Goal: Information Seeking & Learning: Learn about a topic

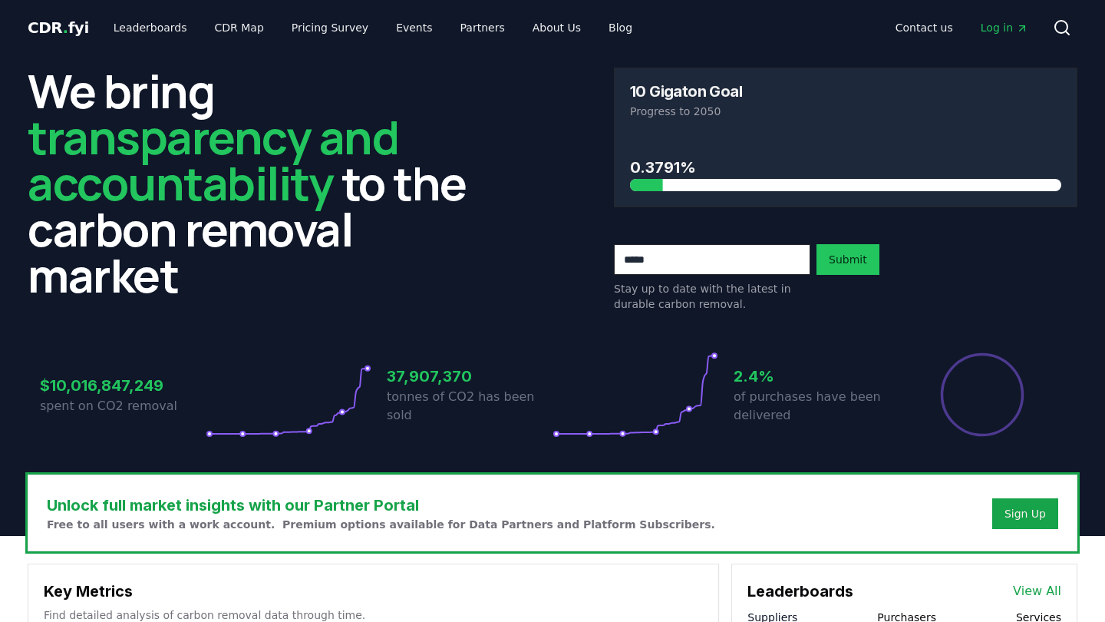
scroll to position [8, 0]
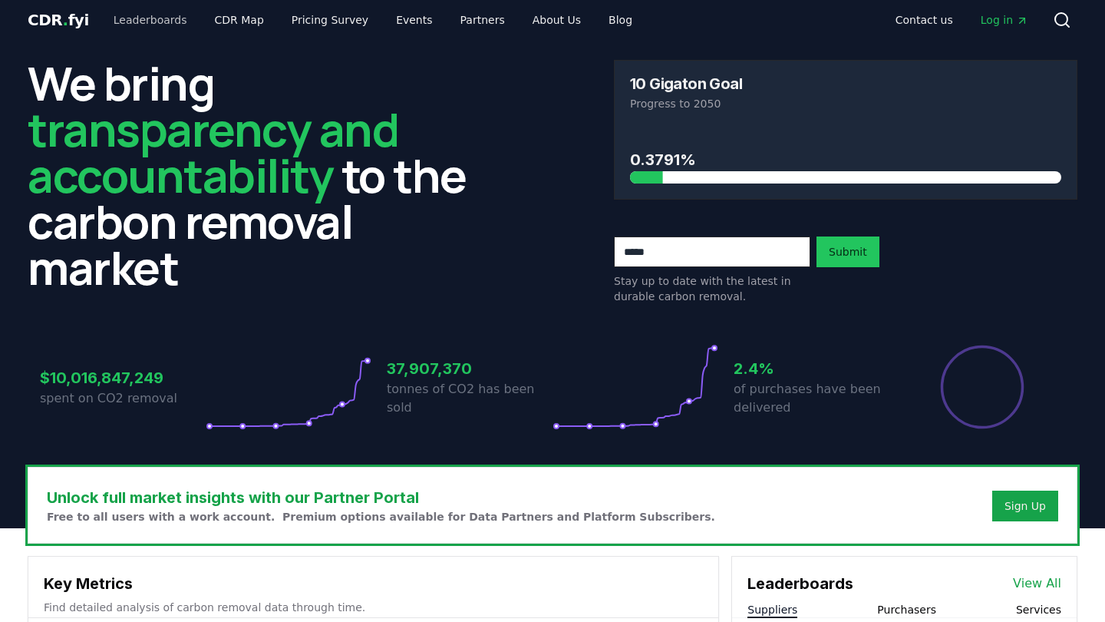
click at [142, 13] on link "Leaderboards" at bounding box center [150, 20] width 98 height 28
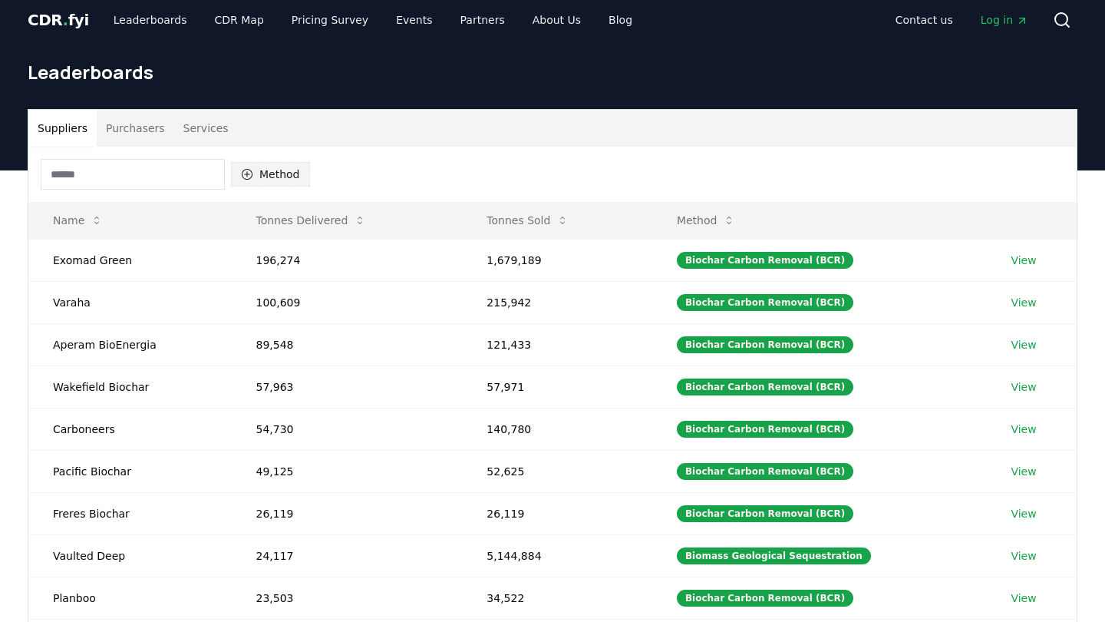
click at [277, 164] on button "Method" at bounding box center [270, 174] width 79 height 25
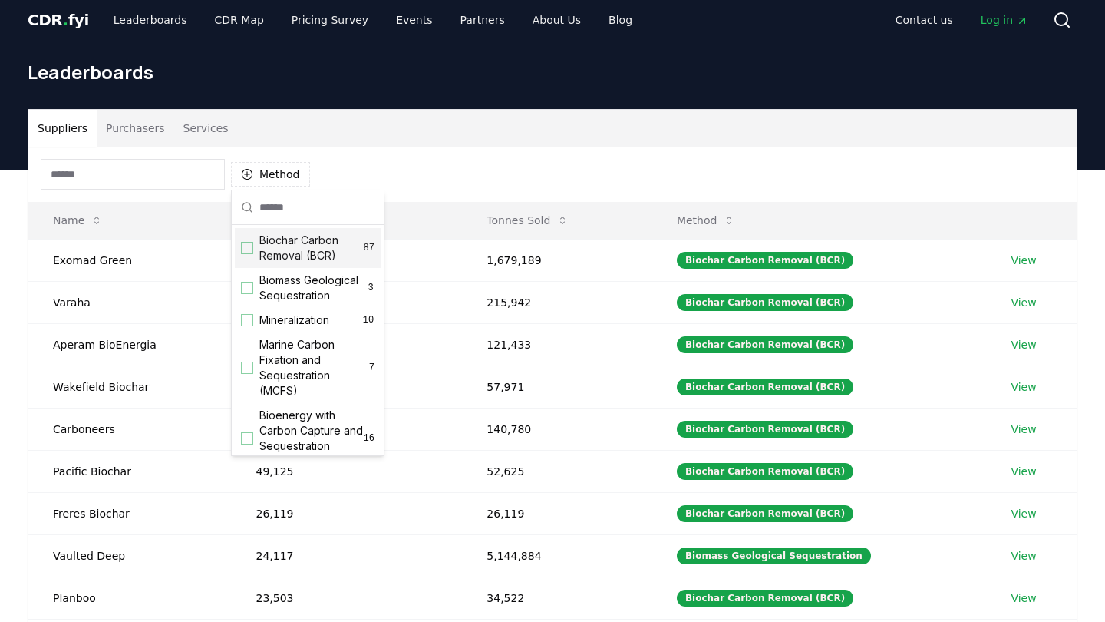
click at [407, 170] on div "Method" at bounding box center [552, 174] width 1049 height 55
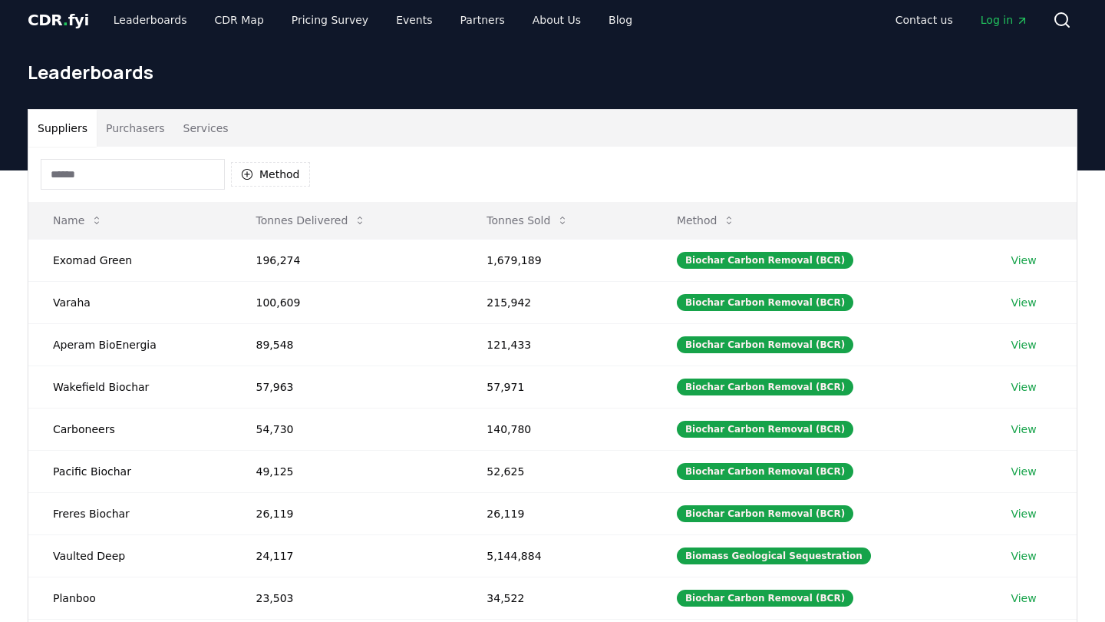
click at [164, 131] on button "Purchasers" at bounding box center [136, 128] width 78 height 37
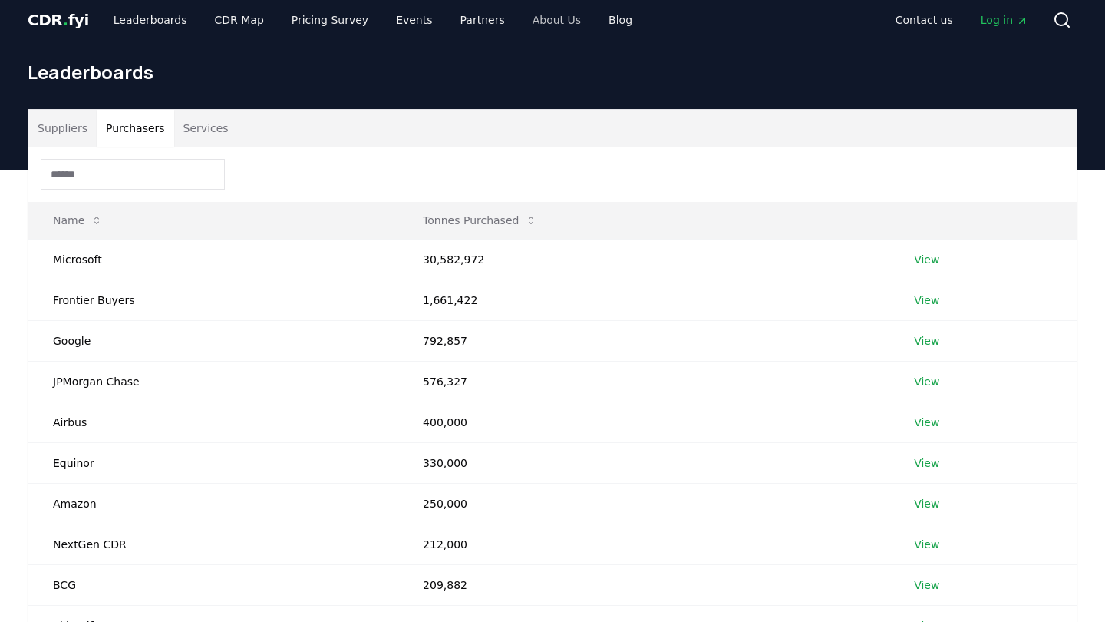
click at [521, 14] on link "About Us" at bounding box center [557, 20] width 73 height 28
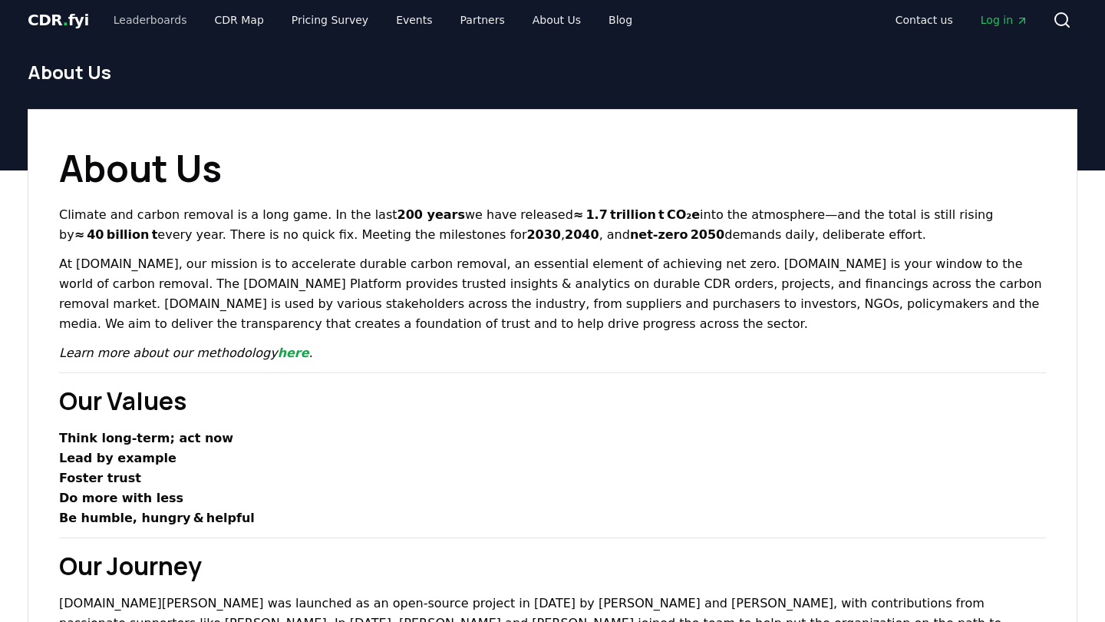
click at [139, 20] on link "Leaderboards" at bounding box center [150, 20] width 98 height 28
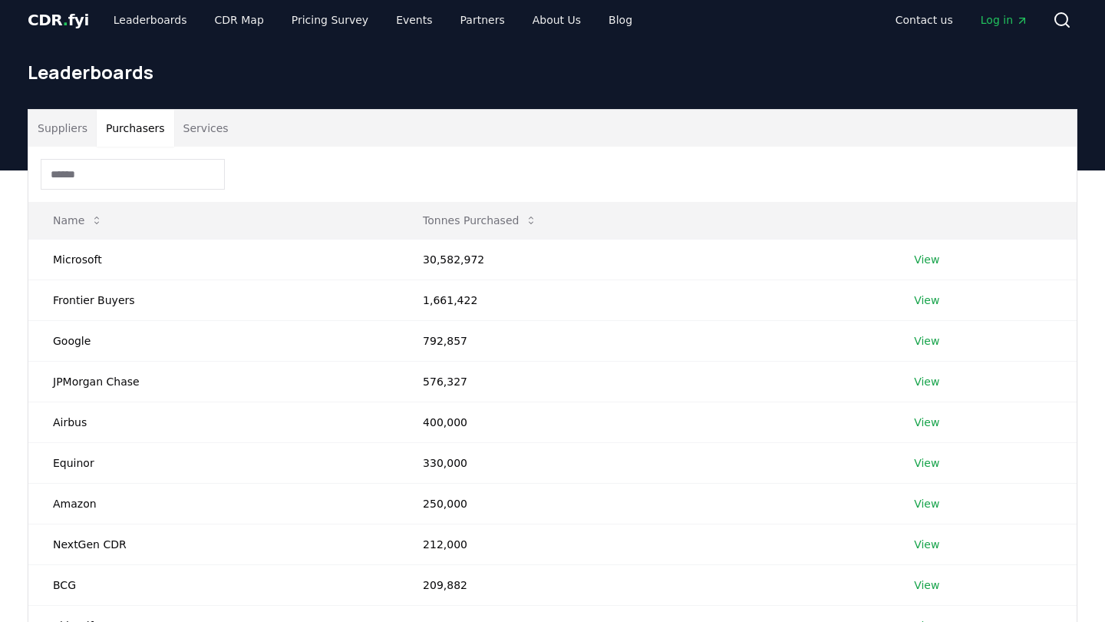
click at [140, 119] on button "Purchasers" at bounding box center [136, 128] width 78 height 37
click at [116, 295] on td "Frontier Buyers" at bounding box center [213, 299] width 370 height 41
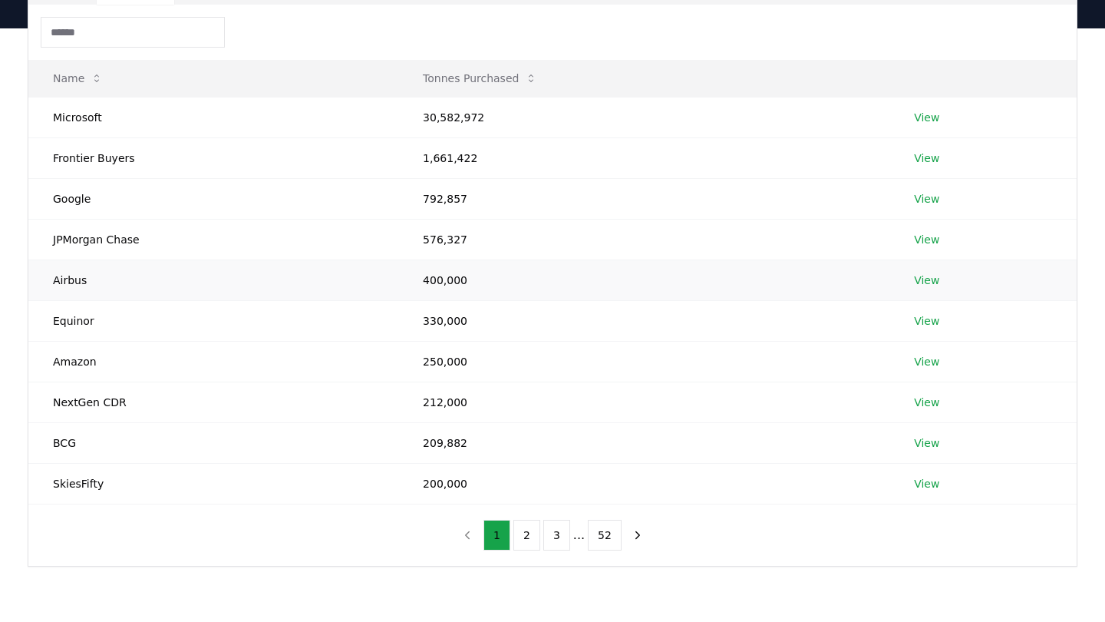
scroll to position [172, 0]
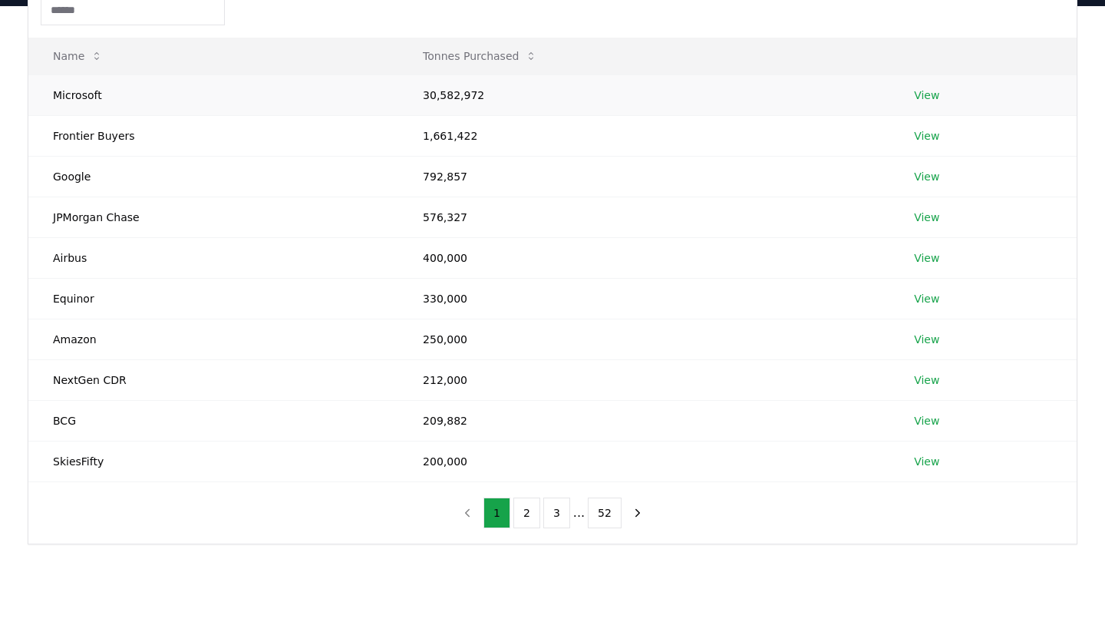
click at [933, 91] on link "View" at bounding box center [926, 95] width 25 height 15
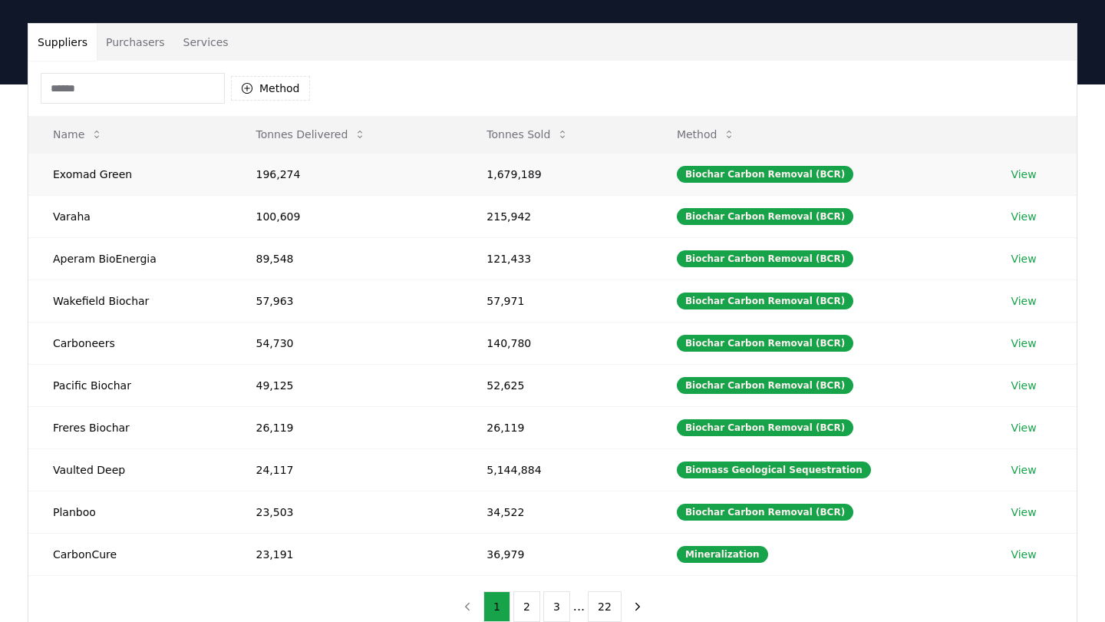
scroll to position [93, 0]
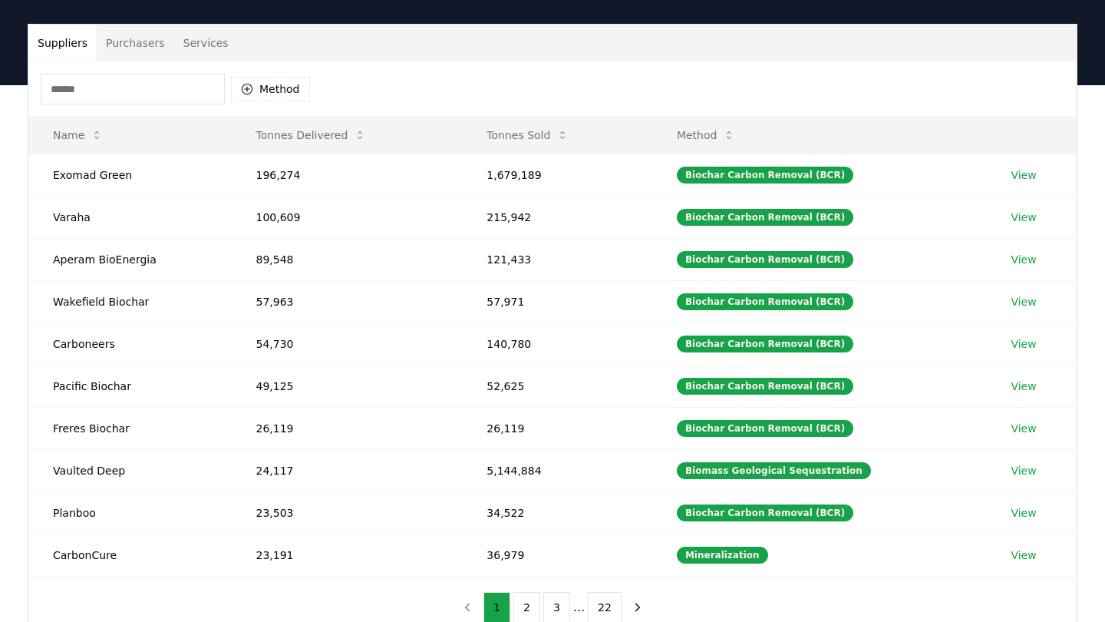
click at [143, 61] on div "Method" at bounding box center [552, 88] width 1049 height 55
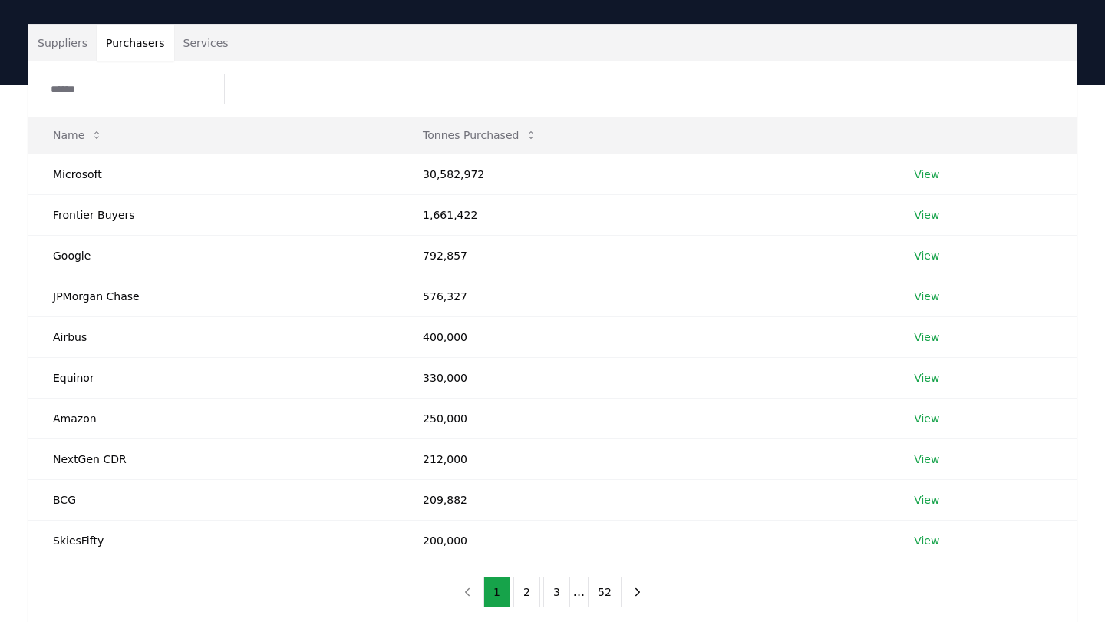
click at [137, 51] on button "Purchasers" at bounding box center [136, 43] width 78 height 37
drag, startPoint x: 55, startPoint y: 212, endPoint x: 209, endPoint y: 213, distance: 153.5
click at [209, 213] on td "Frontier Buyers" at bounding box center [213, 214] width 370 height 41
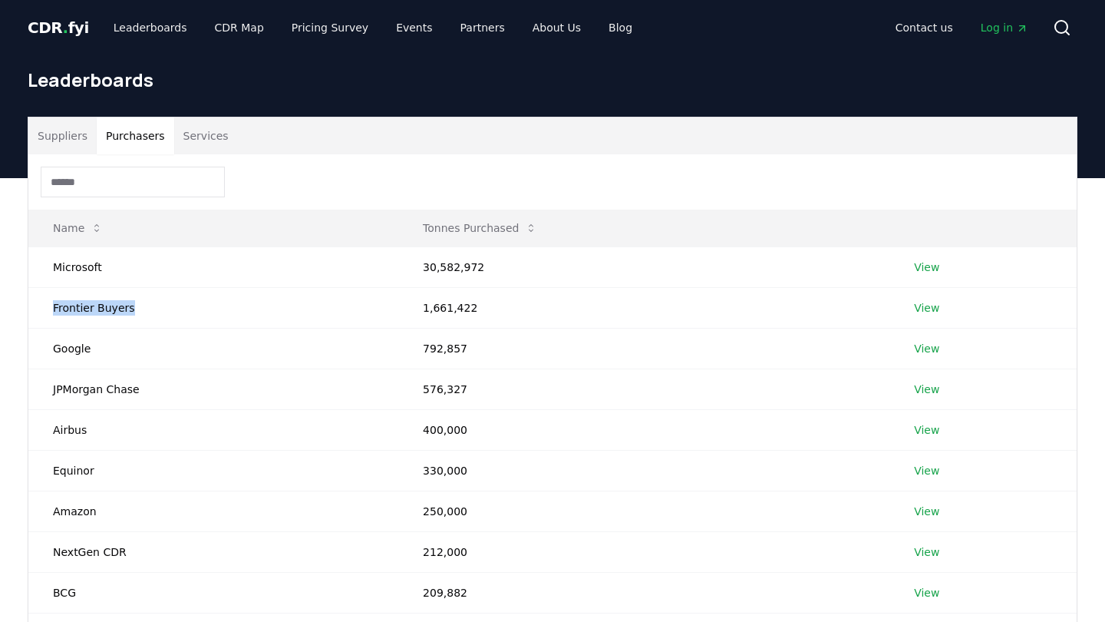
scroll to position [0, 0]
click at [930, 269] on link "View" at bounding box center [926, 266] width 25 height 15
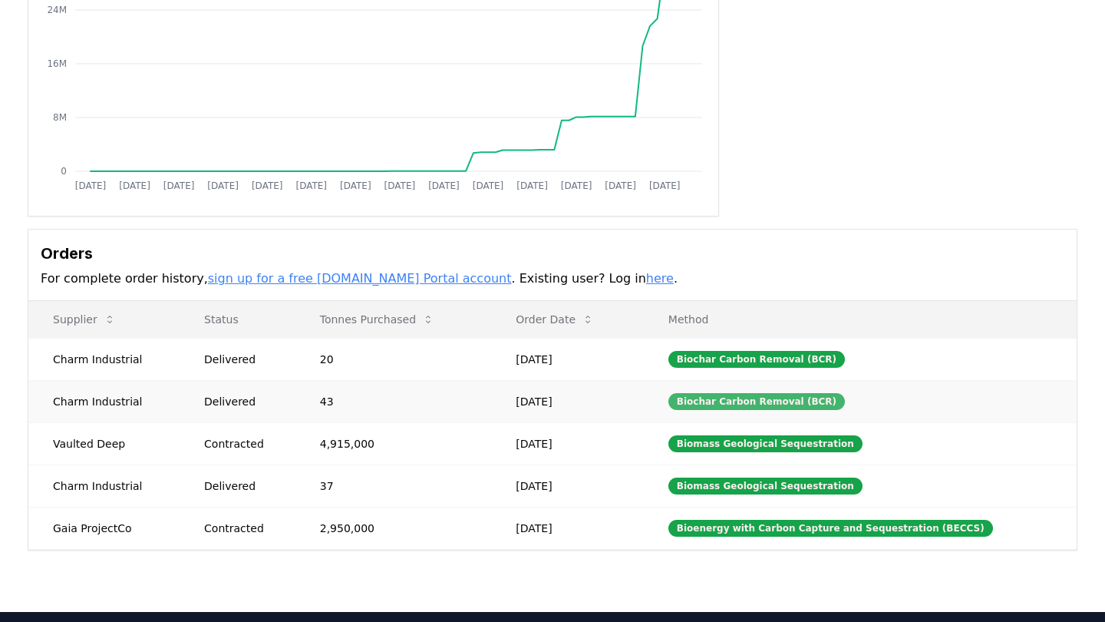
scroll to position [232, 0]
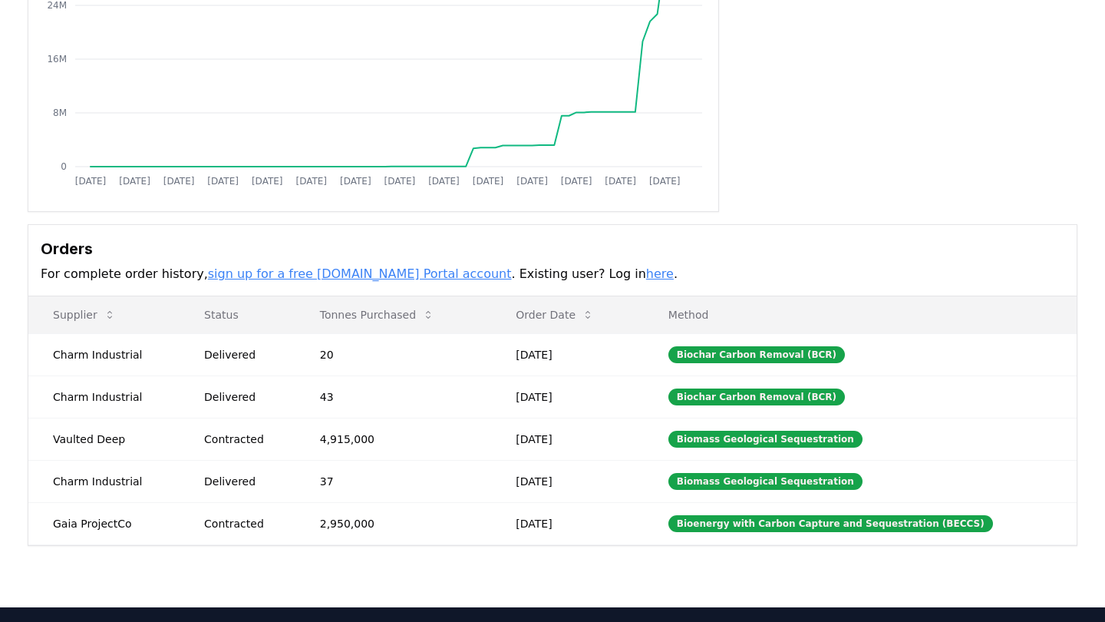
click at [388, 276] on link "sign up for a free [DOMAIN_NAME] Portal account" at bounding box center [360, 273] width 304 height 15
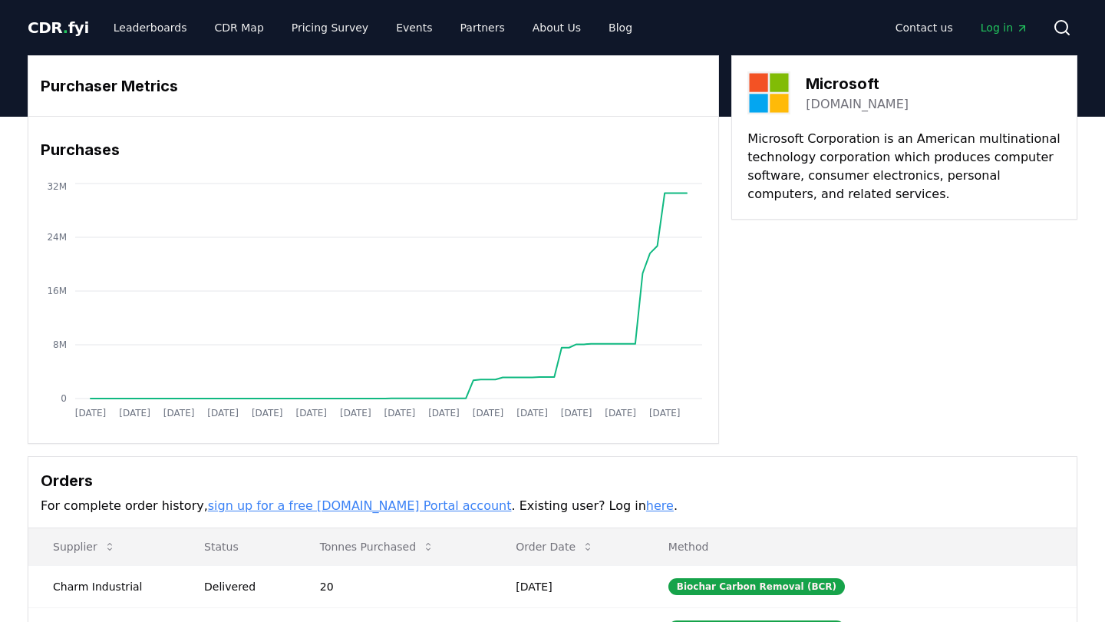
scroll to position [0, 0]
